Goal: Transaction & Acquisition: Purchase product/service

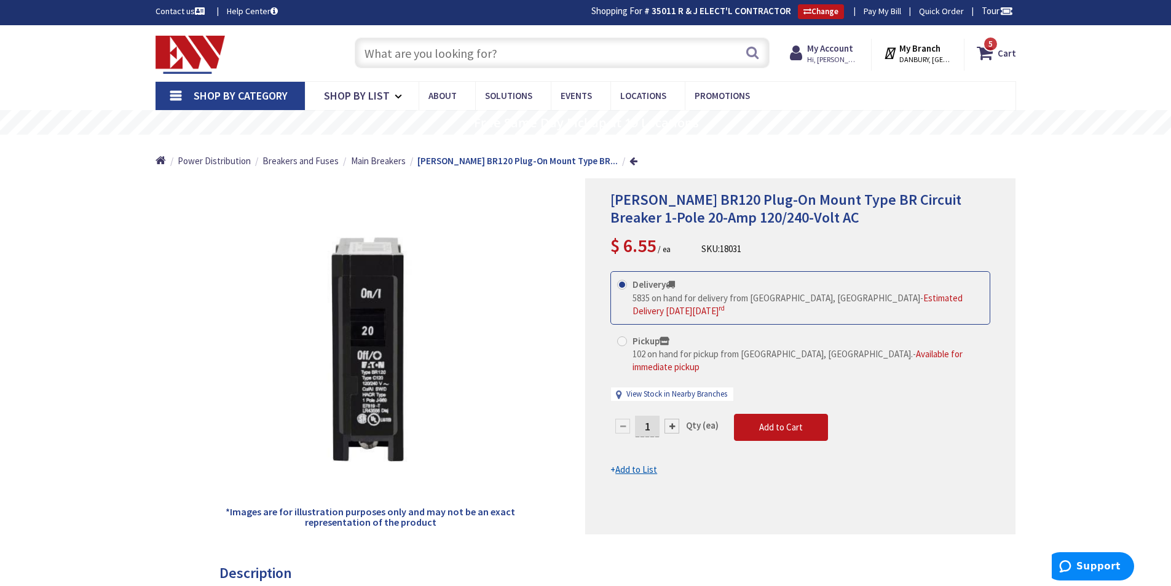
click at [529, 44] on input "text" at bounding box center [562, 53] width 415 height 31
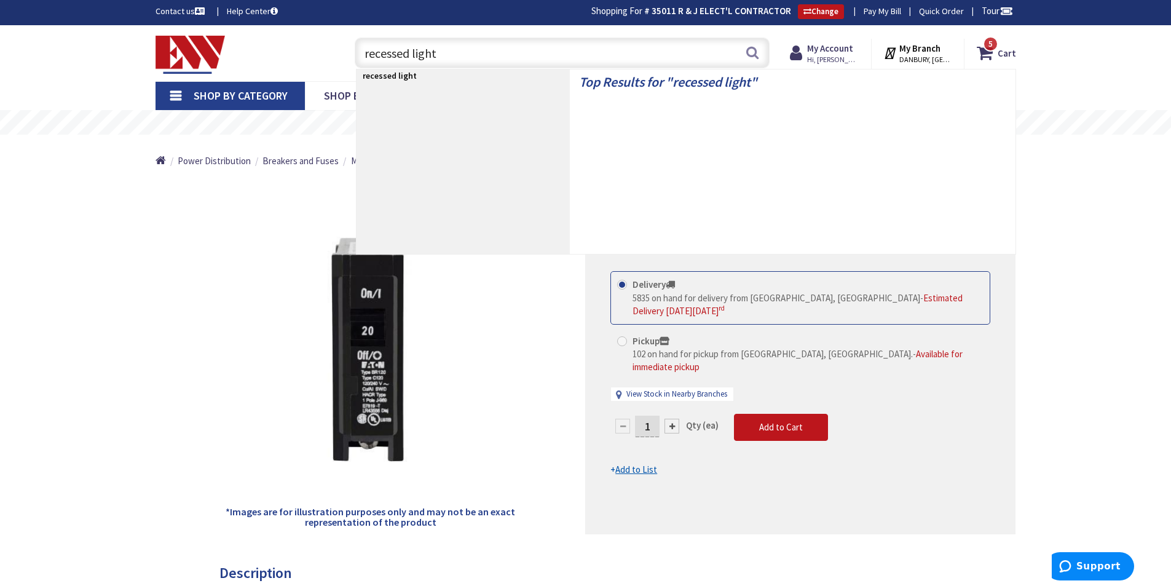
type input "recessed lights"
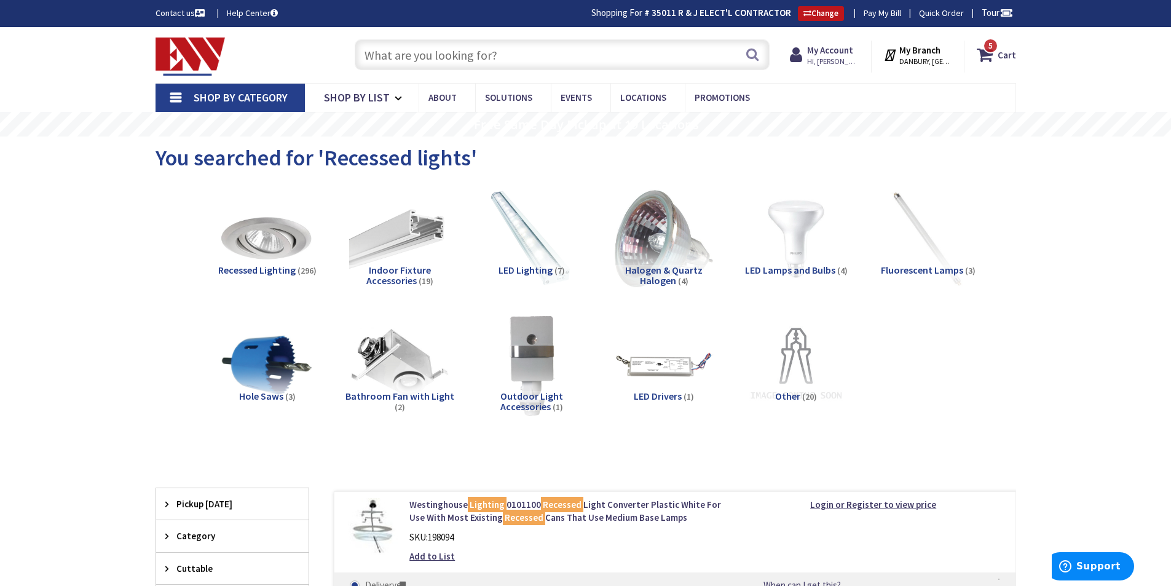
click at [572, 55] on input "text" at bounding box center [562, 54] width 415 height 31
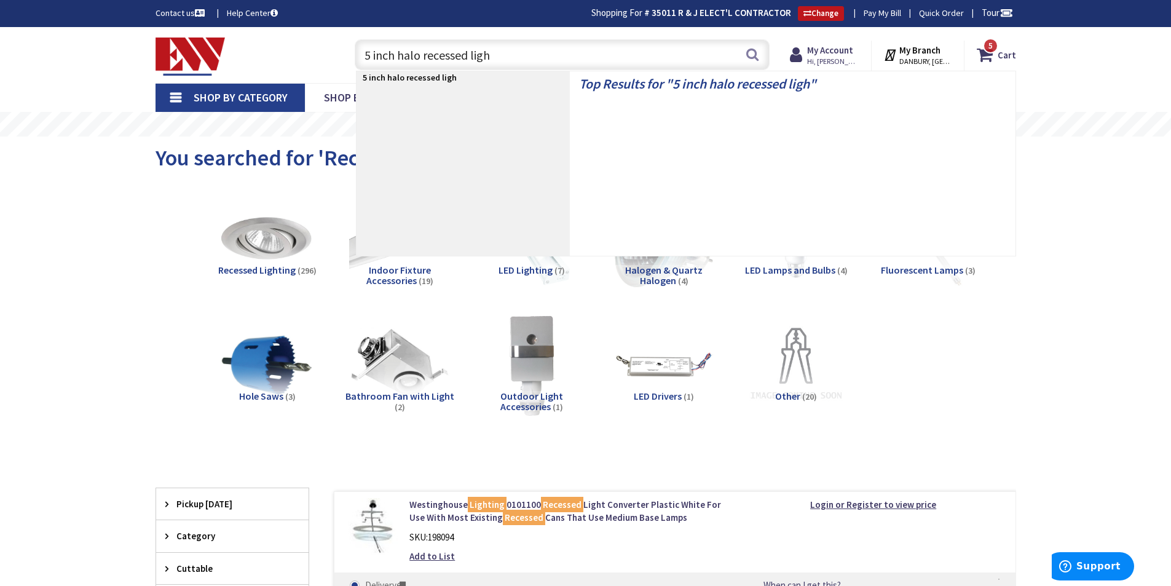
type input "5 inch halo recessed light"
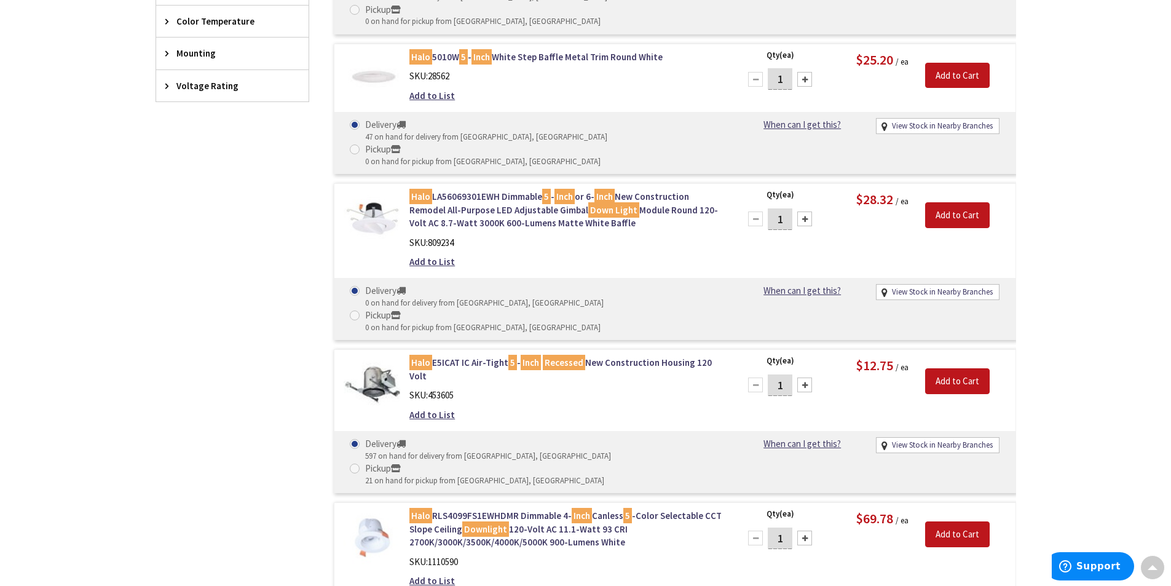
scroll to position [615, 0]
click at [467, 355] on link "Halo E5ICAT IC Air-Tight 5 - Inch Recessed New Construction Housing 120 Volt" at bounding box center [565, 368] width 313 height 26
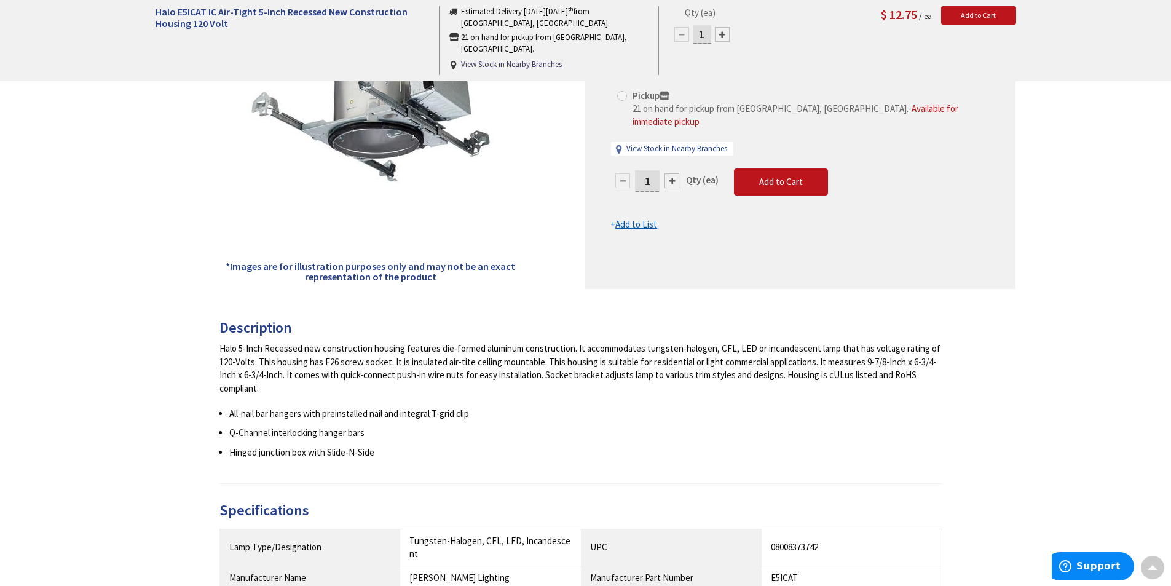
scroll to position [248, 0]
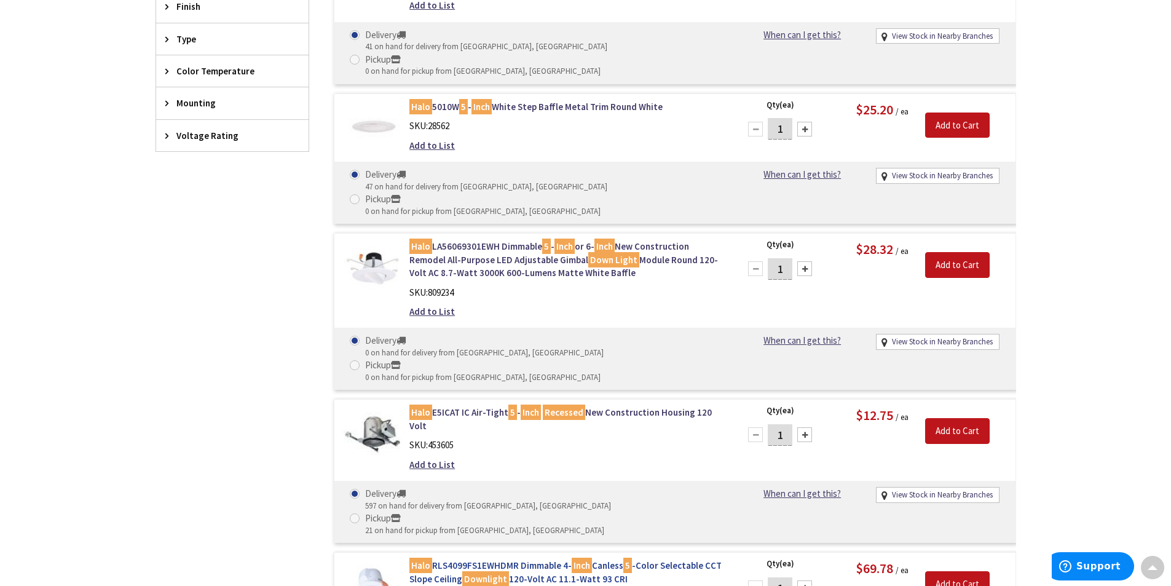
scroll to position [553, 0]
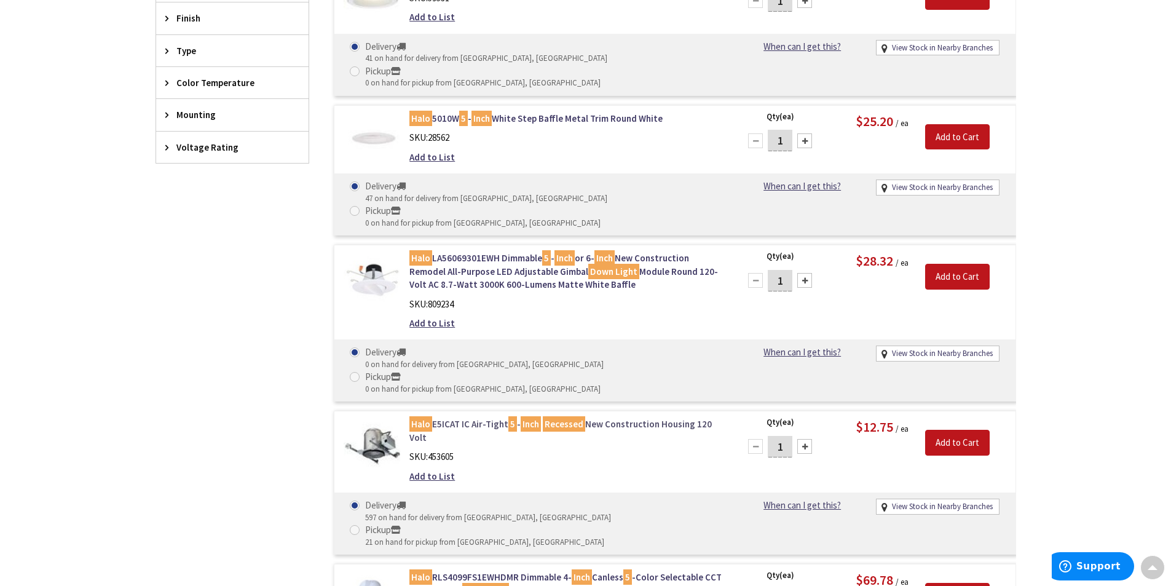
click at [458, 417] on link "Halo E5ICAT IC Air-Tight 5 - Inch Recessed New Construction Housing 120 Volt" at bounding box center [565, 430] width 313 height 26
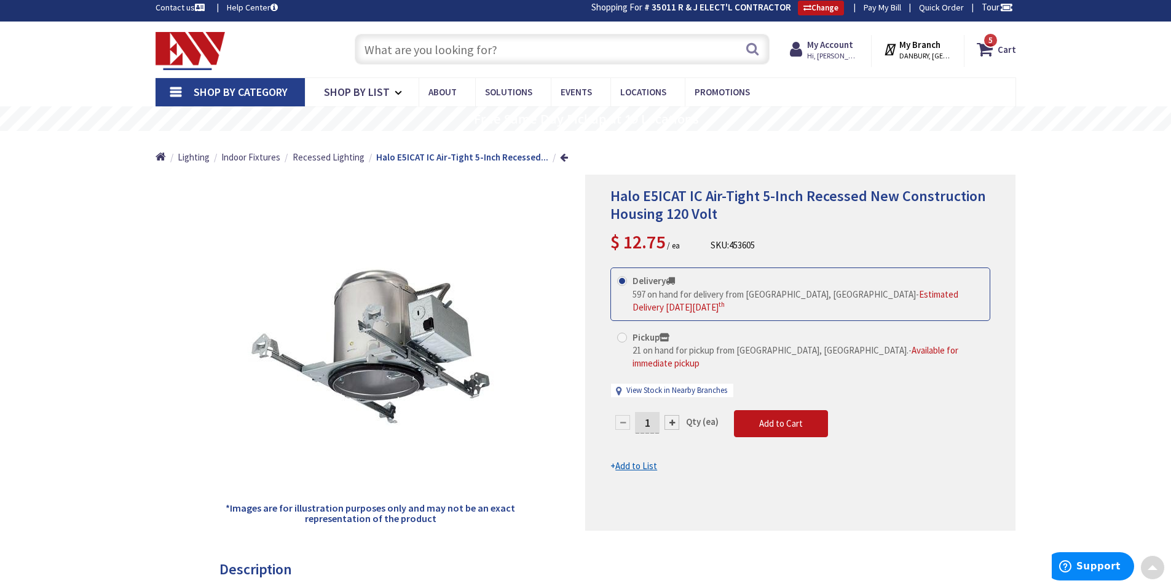
scroll to position [2, 0]
